Goal: Task Accomplishment & Management: Use online tool/utility

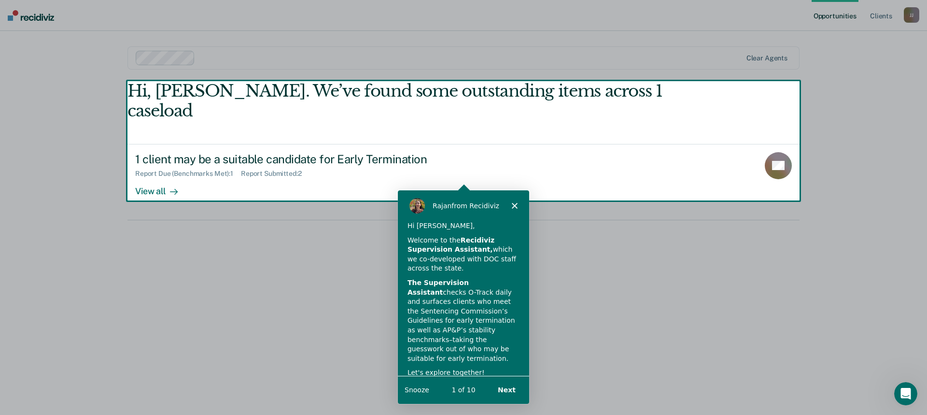
scroll to position [48, 0]
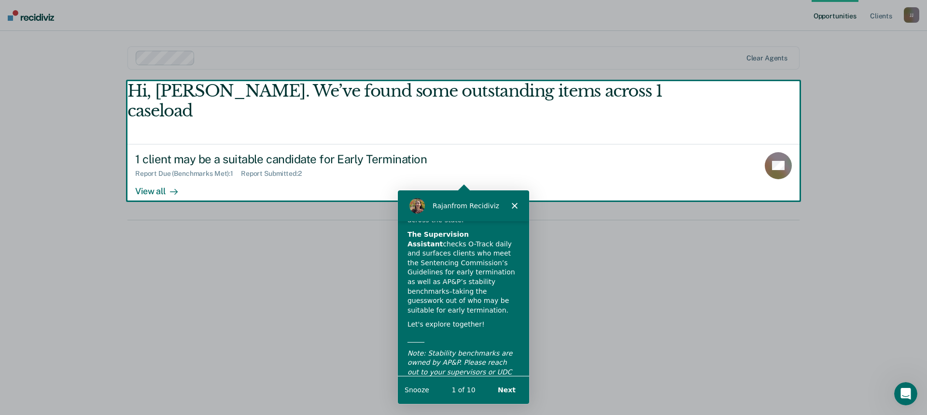
click at [511, 391] on button "Next" at bounding box center [505, 389] width 37 height 20
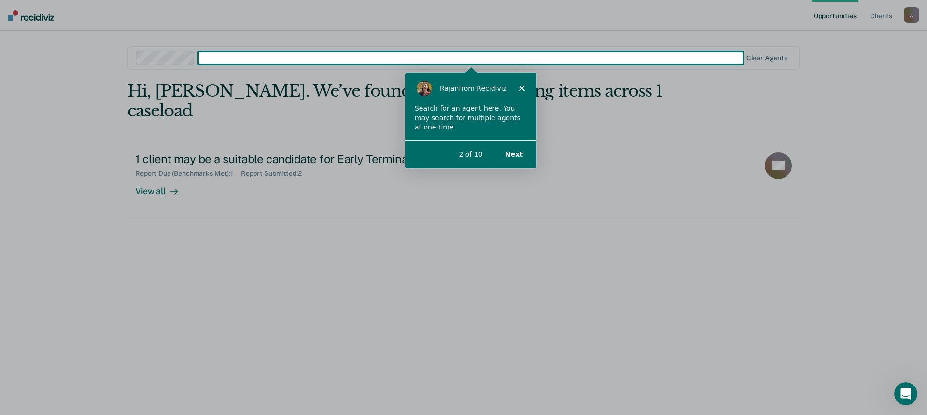
scroll to position [0, 0]
click at [515, 152] on button "Next" at bounding box center [512, 153] width 37 height 20
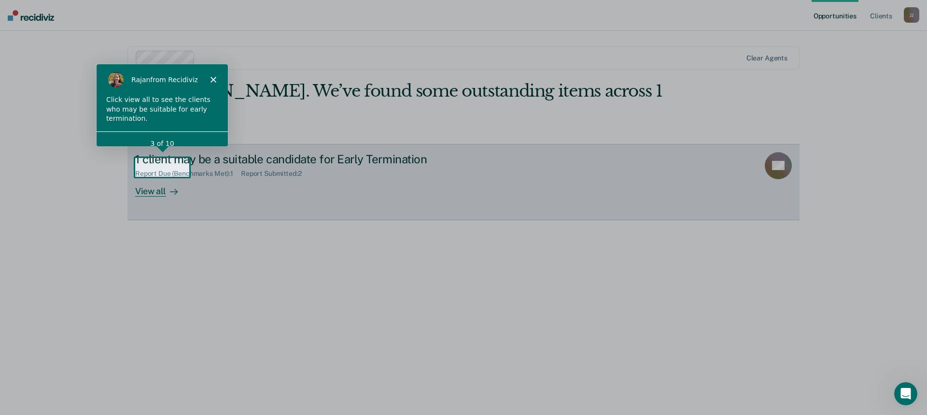
click at [166, 185] on div at bounding box center [172, 190] width 12 height 11
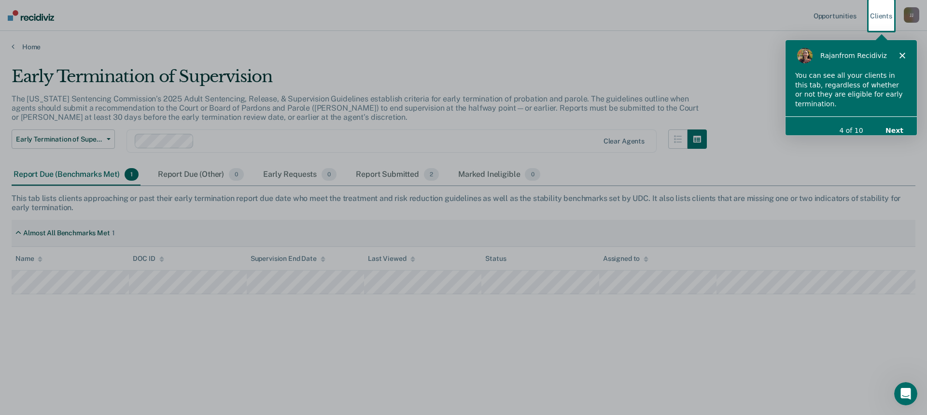
click at [901, 53] on icon "Close" at bounding box center [902, 55] width 6 height 6
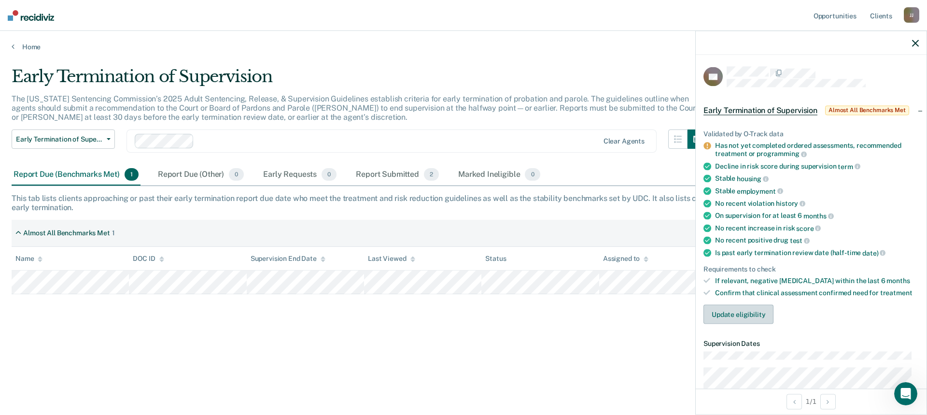
click at [745, 316] on button "Update eligibility" at bounding box center [738, 314] width 70 height 19
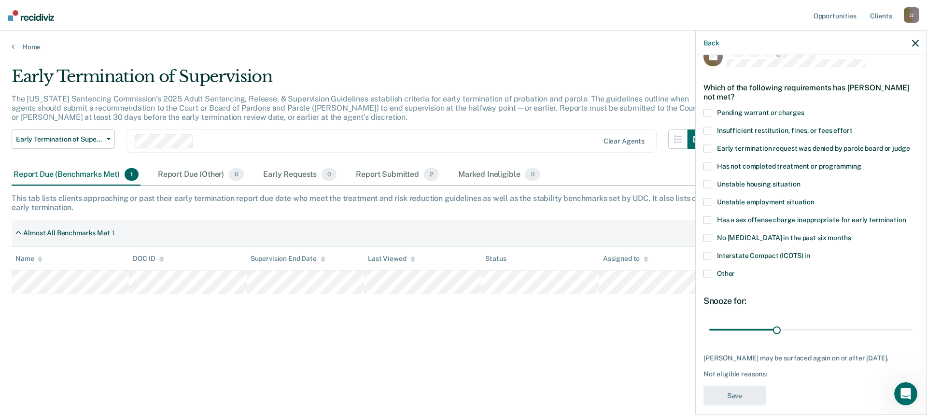
scroll to position [29, 0]
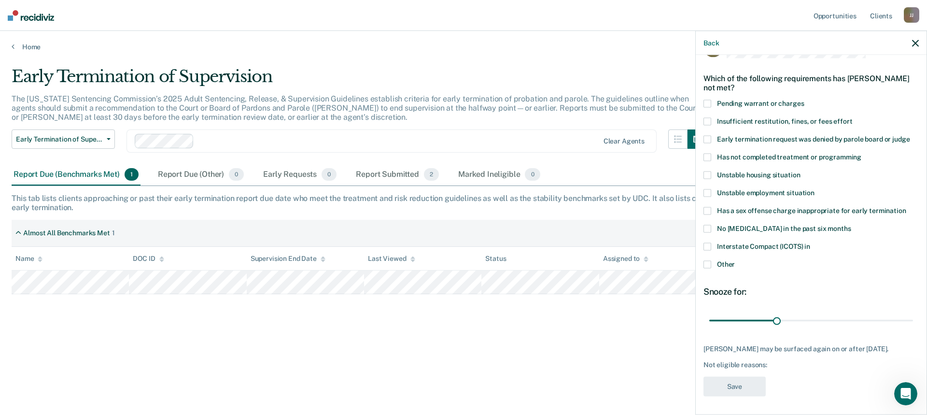
click at [708, 264] on span at bounding box center [707, 265] width 8 height 8
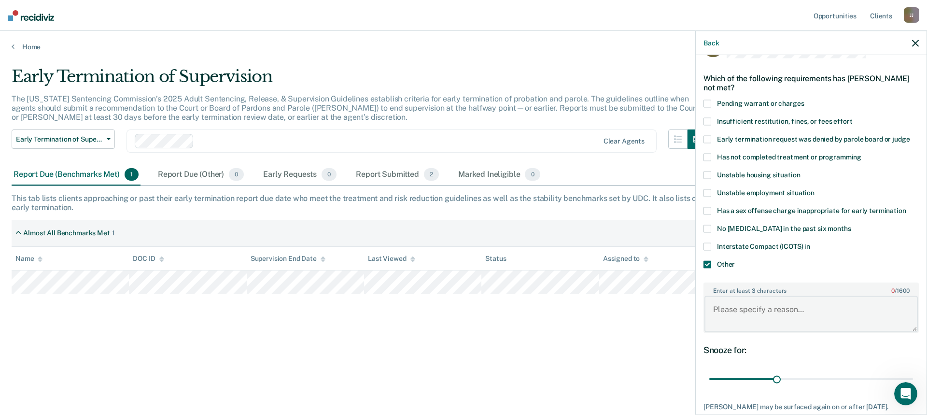
click at [744, 308] on textarea "Enter at least 3 characters 0 / 1600" at bounding box center [810, 314] width 213 height 36
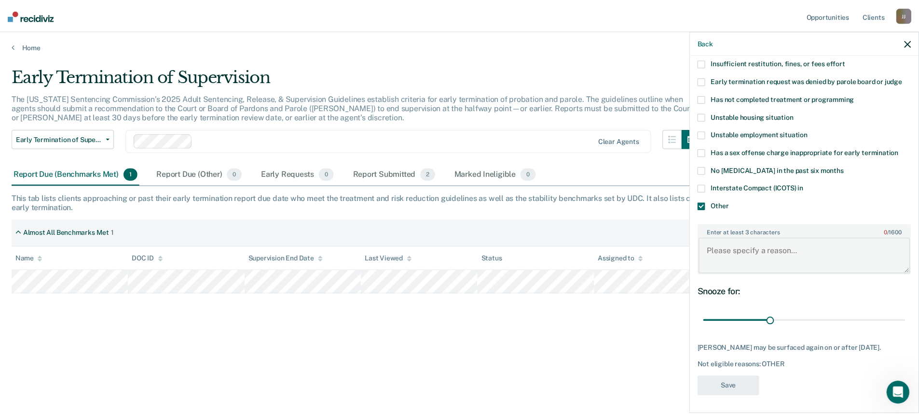
scroll to position [87, 0]
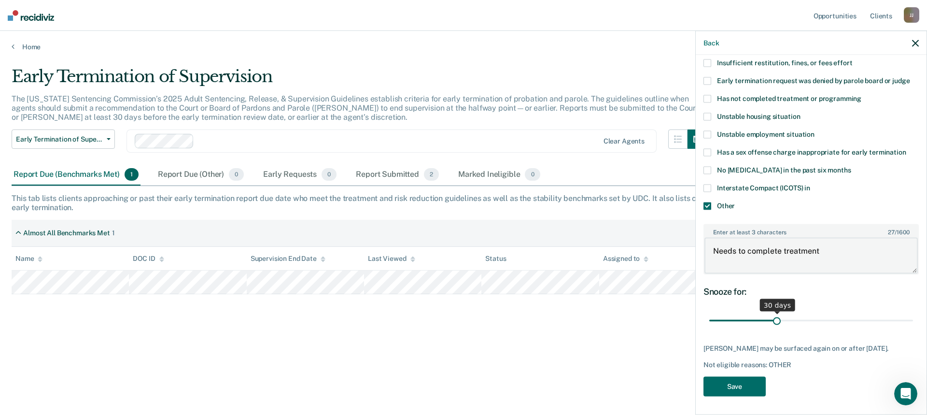
type textarea "Needs to complete treatment"
drag, startPoint x: 771, startPoint y: 321, endPoint x: 908, endPoint y: 323, distance: 137.1
type input "90"
click at [908, 323] on input "range" at bounding box center [811, 320] width 204 height 17
click at [748, 385] on button "Save" at bounding box center [734, 386] width 62 height 20
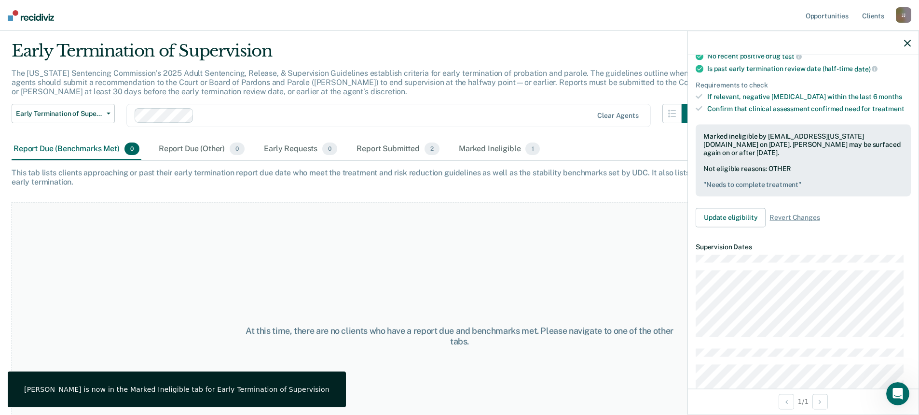
scroll to position [48, 0]
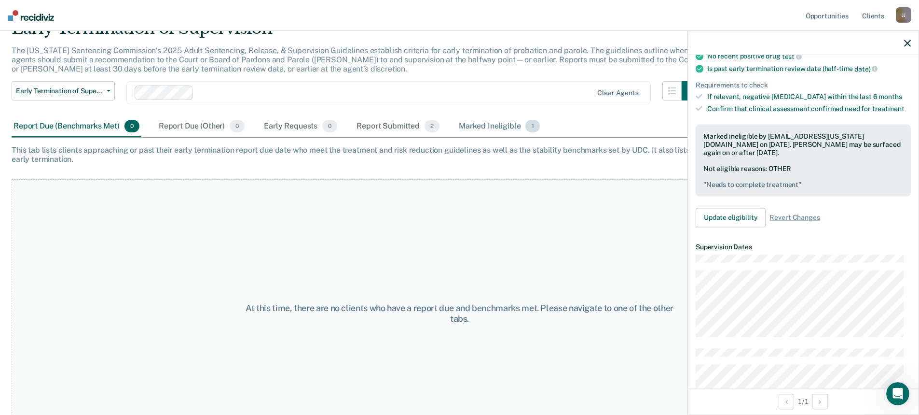
click at [487, 128] on div "Marked Ineligible 1" at bounding box center [499, 126] width 85 height 21
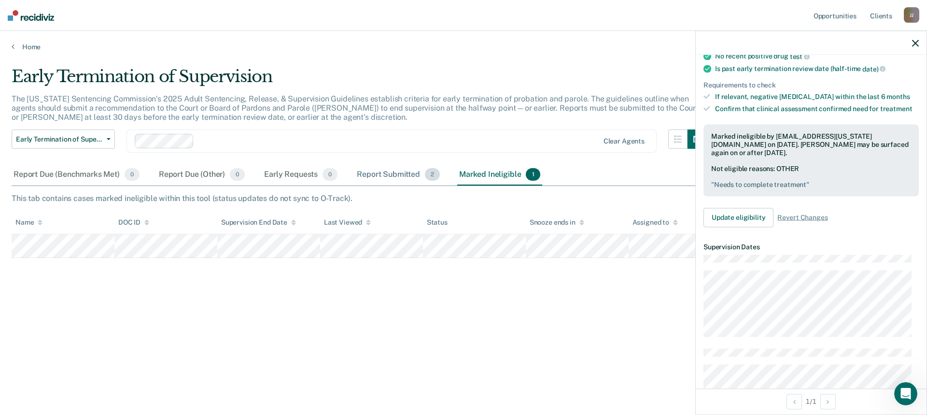
click at [409, 178] on div "Report Submitted 2" at bounding box center [398, 174] width 87 height 21
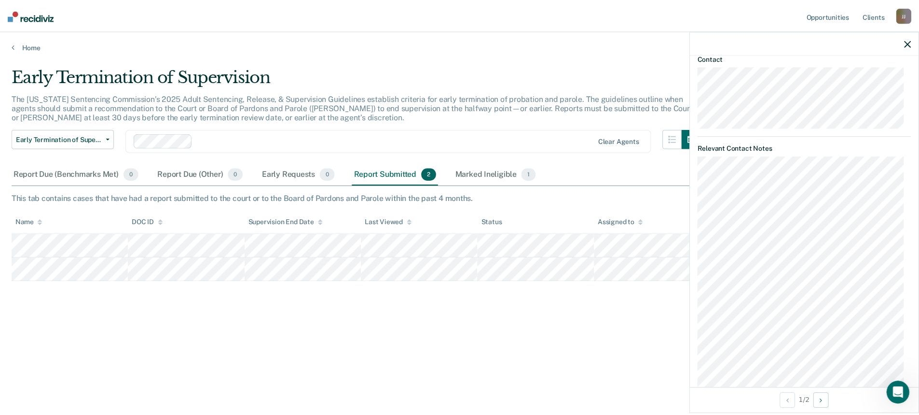
scroll to position [352, 0]
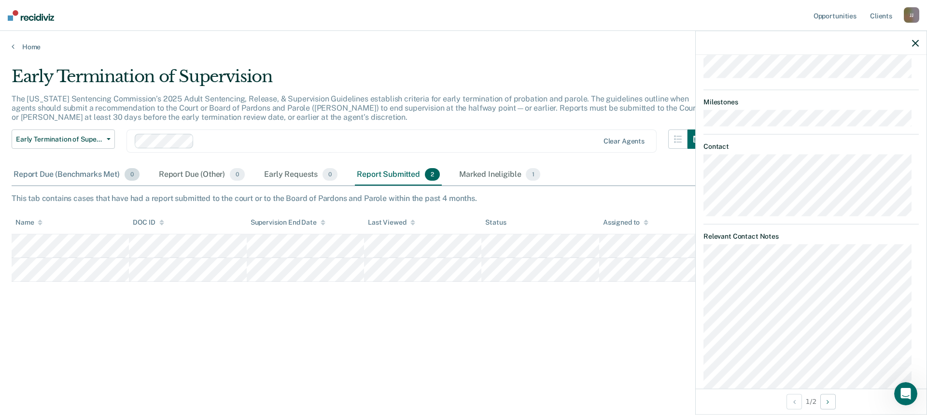
click at [52, 171] on div "Report Due (Benchmarks Met) 0" at bounding box center [77, 174] width 130 height 21
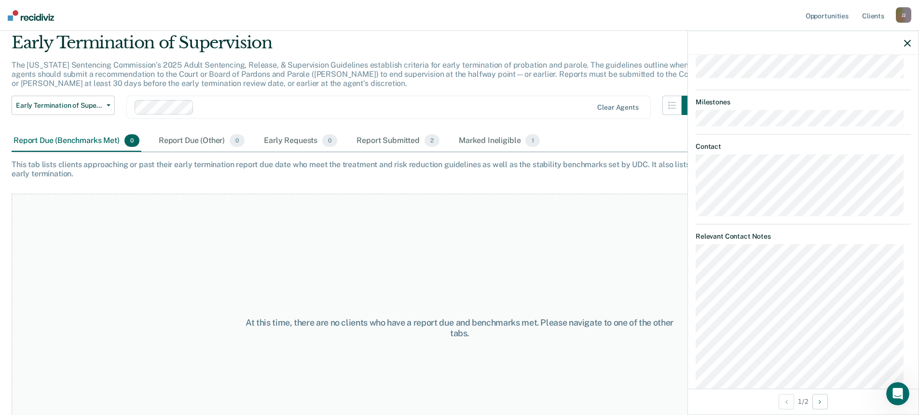
scroll to position [48, 0]
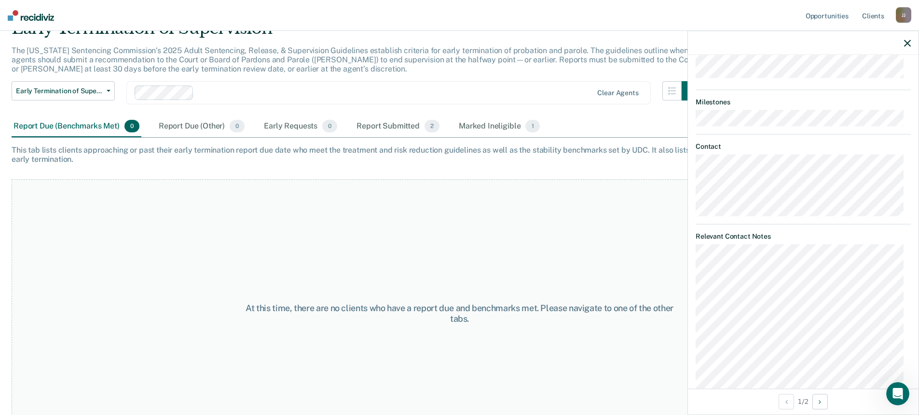
click at [906, 42] on icon "button" at bounding box center [907, 43] width 7 height 7
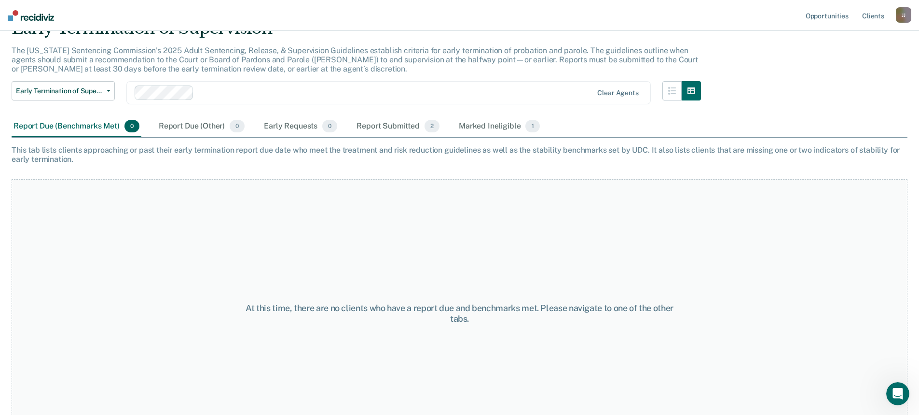
scroll to position [0, 0]
